Goal: Contribute content: Add original content to the website for others to see

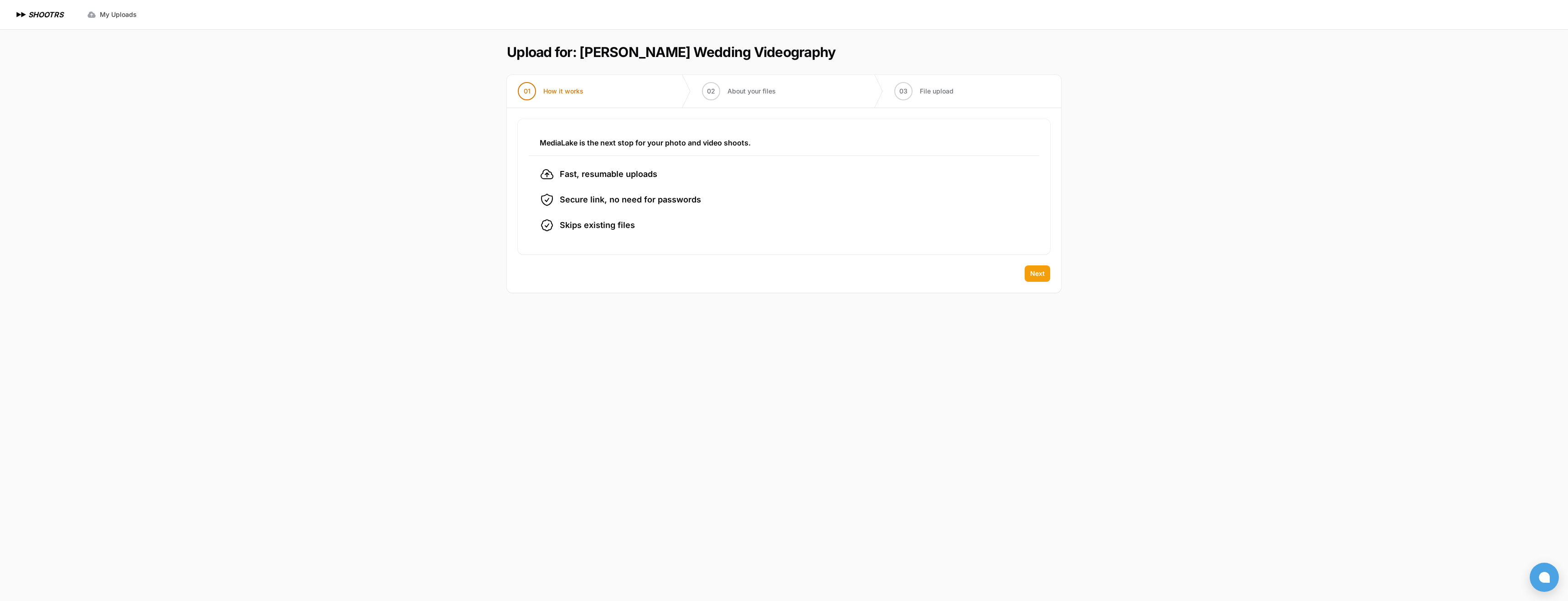
click at [1040, 276] on span "Next" at bounding box center [1038, 274] width 15 height 9
click at [1038, 271] on span "Next" at bounding box center [1038, 274] width 15 height 9
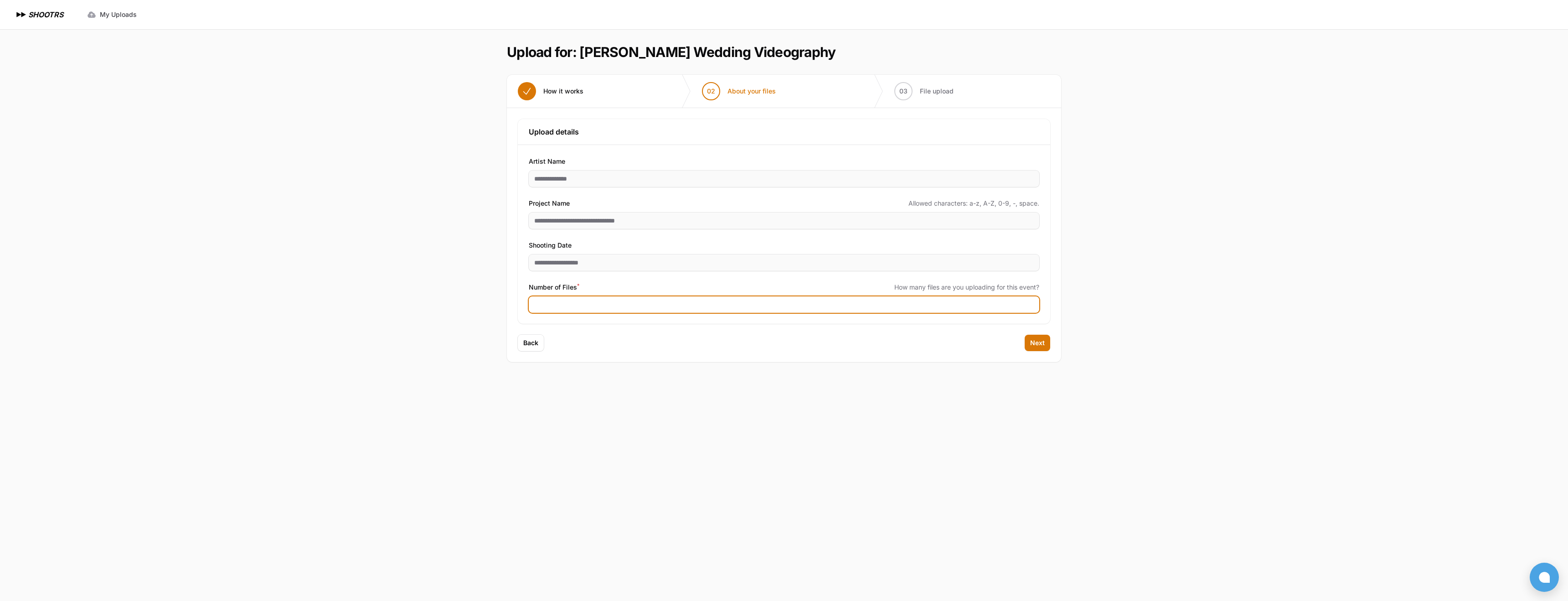
click at [649, 309] on input "***" at bounding box center [784, 305] width 511 height 17
type input "*"
